Goal: Transaction & Acquisition: Purchase product/service

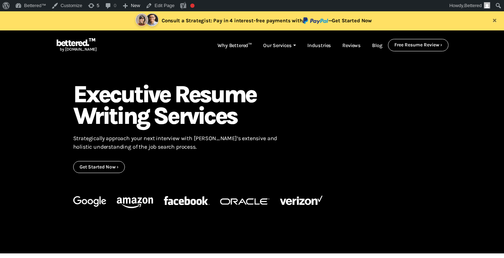
click at [277, 83] on h1 ": Executive Resume Writing Services" at bounding box center [175, 104] width 204 height 43
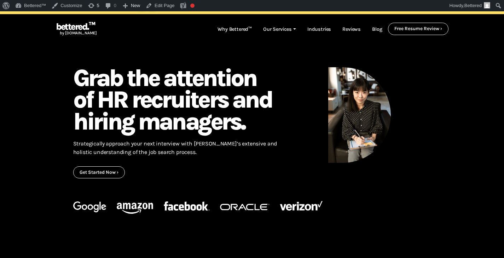
click at [434, 93] on div at bounding box center [360, 122] width 154 height 111
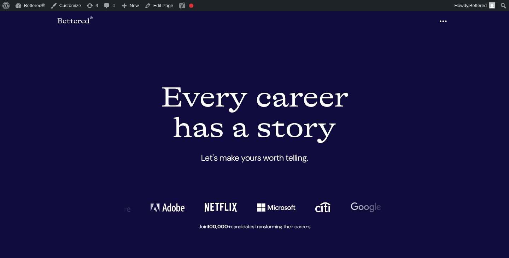
click at [445, 21] on icon "button" at bounding box center [443, 21] width 8 height 11
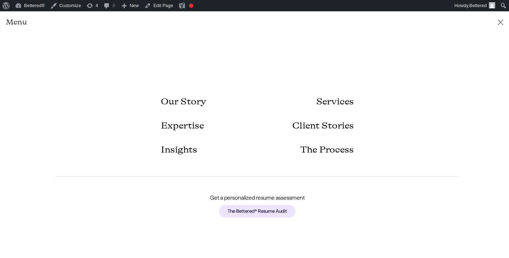
click at [259, 211] on link "The Bettered® Resume Audit" at bounding box center [257, 211] width 76 height 13
click at [269, 210] on link "The Bettered® Resume Audit" at bounding box center [257, 211] width 76 height 13
click at [499, 21] on button "Close" at bounding box center [500, 22] width 11 height 11
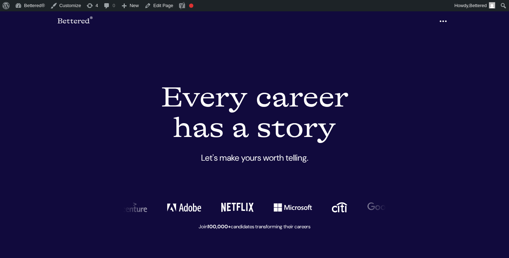
click at [443, 22] on icon "button" at bounding box center [443, 21] width 8 height 11
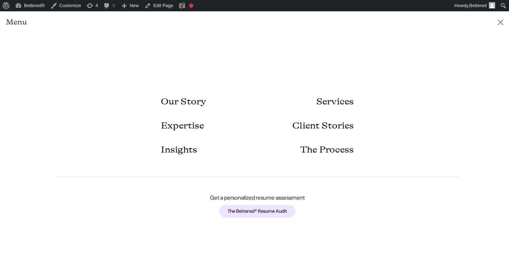
click at [285, 209] on link "The Bettered® Resume Audit" at bounding box center [257, 211] width 76 height 13
click at [252, 210] on link "The Bettered® Resume Audit" at bounding box center [257, 211] width 76 height 13
click at [499, 22] on button "Close" at bounding box center [500, 22] width 11 height 11
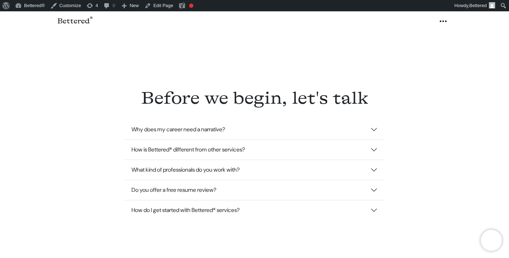
scroll to position [1547, 0]
